Goal: Task Accomplishment & Management: Manage account settings

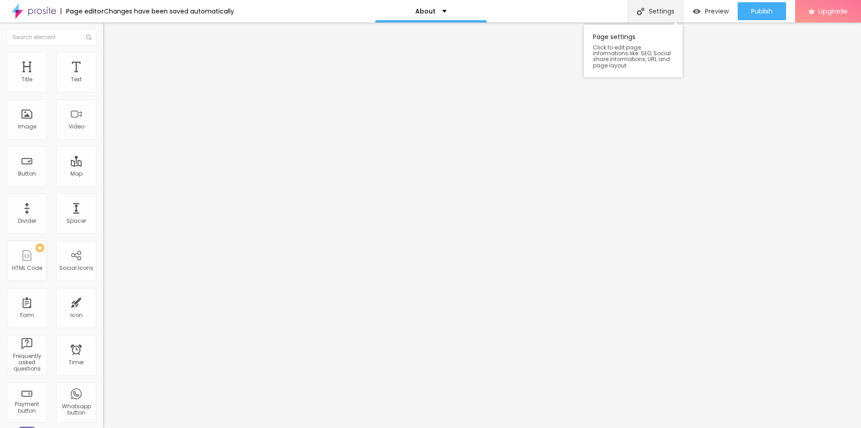
click at [665, 13] on div "Settings" at bounding box center [656, 11] width 56 height 22
drag, startPoint x: 457, startPoint y: 205, endPoint x: 290, endPoint y: 207, distance: 166.9
paste input "Perforan Erfahrungen nach 6 Monaten Langzeit-Test der Kapseln für Ständige Pote…"
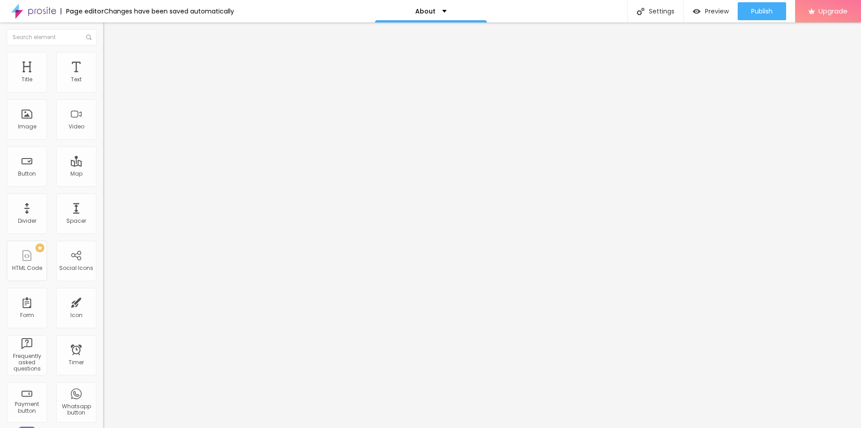
scroll to position [0, 30]
type input "Perforan Erfahrungen nach 6 Monaten Langzeit-Test der Kapseln für Ständige Pote…"
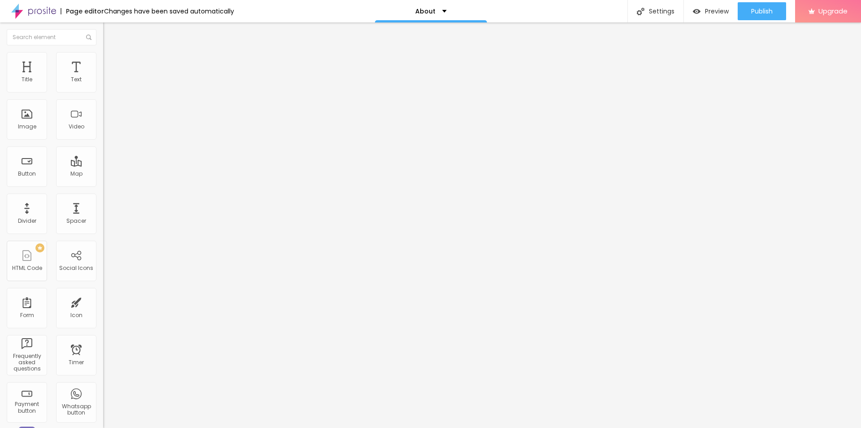
click at [103, 77] on span "Change image" at bounding box center [127, 74] width 48 height 8
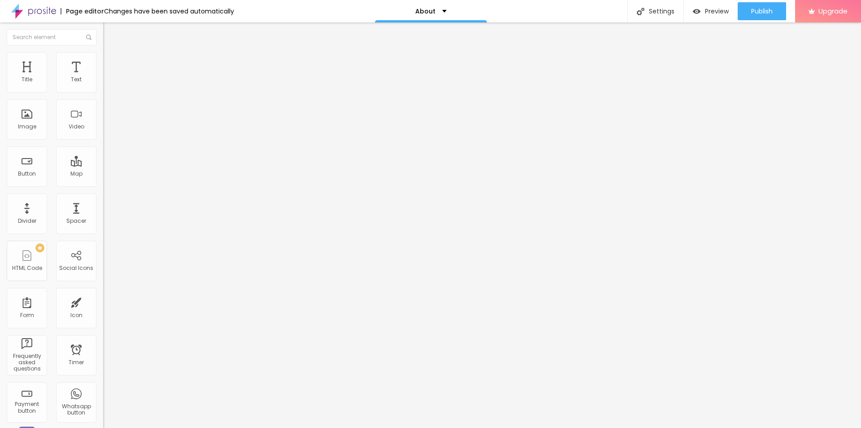
click at [648, 8] on div "Settings" at bounding box center [656, 11] width 56 height 22
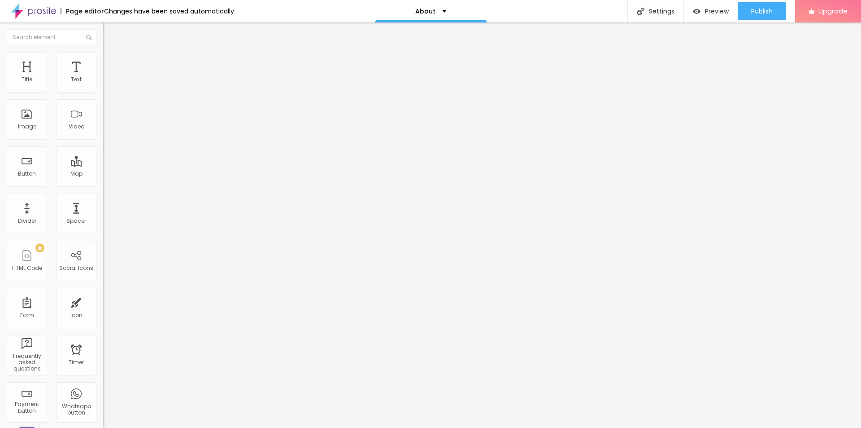
click at [762, 16] on div "Publish" at bounding box center [762, 11] width 22 height 18
